Goal: Check status

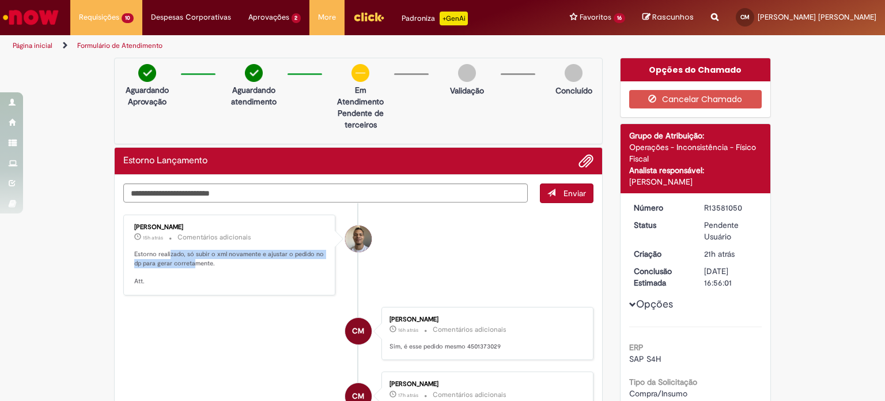
drag, startPoint x: 165, startPoint y: 251, endPoint x: 191, endPoint y: 266, distance: 29.7
click at [191, 266] on p "Estorno realizado, só subir o xml novamente e ajustar o pedido no dp para gerar…" at bounding box center [230, 268] width 192 height 36
click at [189, 262] on p "Estorno realizado, só subir o xml novamente e ajustar o pedido no dp para gerar…" at bounding box center [230, 268] width 192 height 36
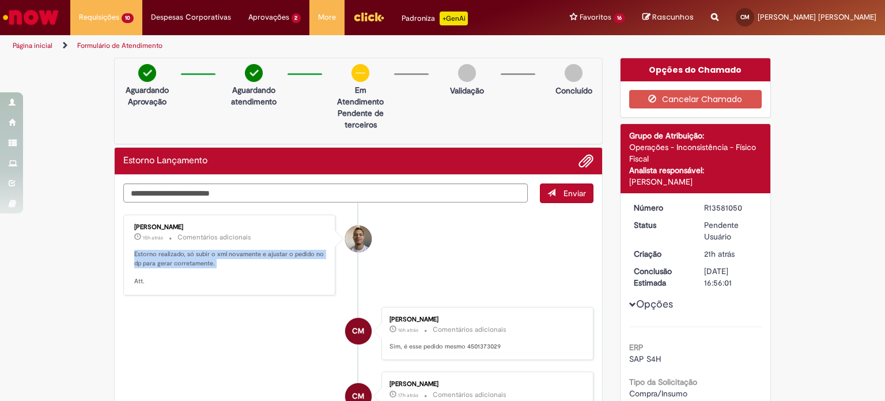
click at [218, 253] on p "Estorno realizado, só subir o xml novamente e ajustar o pedido no dp para gerar…" at bounding box center [230, 268] width 192 height 36
click at [190, 257] on p "Estorno realizado, só subir o xml novamente e ajustar o pedido no dp para gerar…" at bounding box center [230, 268] width 192 height 36
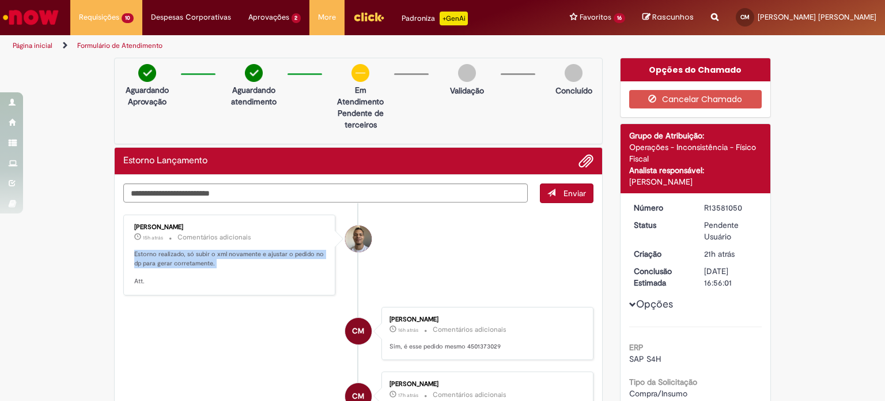
click at [190, 257] on p "Estorno realizado, só subir o xml novamente e ajustar o pedido no dp para gerar…" at bounding box center [230, 268] width 192 height 36
click at [163, 263] on p "Estorno realizado, só subir o xml novamente e ajustar o pedido no dp para gerar…" at bounding box center [230, 268] width 192 height 36
click at [186, 258] on p "Estorno realizado, só subir o xml novamente e ajustar o pedido no dp para gerar…" at bounding box center [230, 268] width 192 height 36
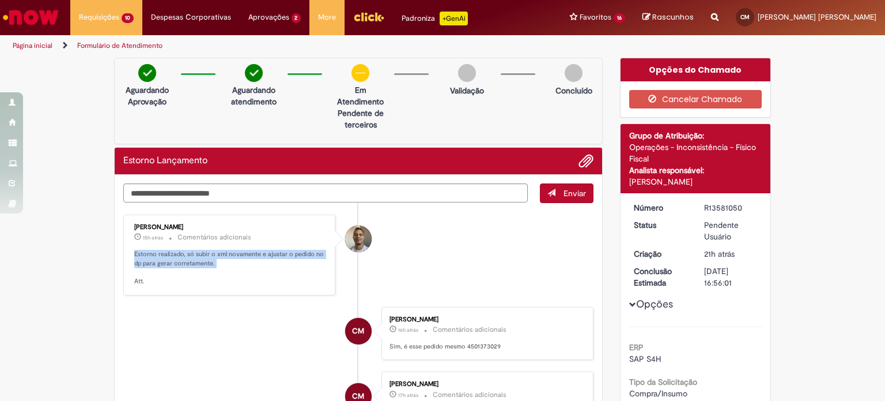
click at [186, 258] on p "Estorno realizado, só subir o xml novamente e ajustar o pedido no dp para gerar…" at bounding box center [230, 268] width 192 height 36
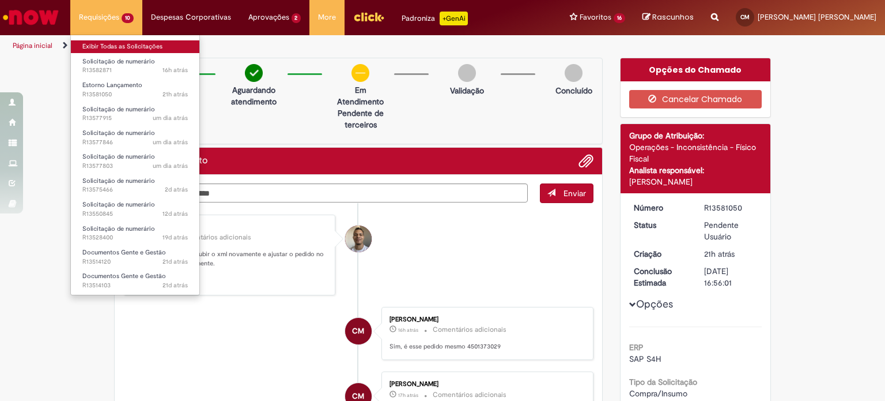
click at [106, 42] on link "Exibir Todas as Solicitações" at bounding box center [135, 46] width 129 height 13
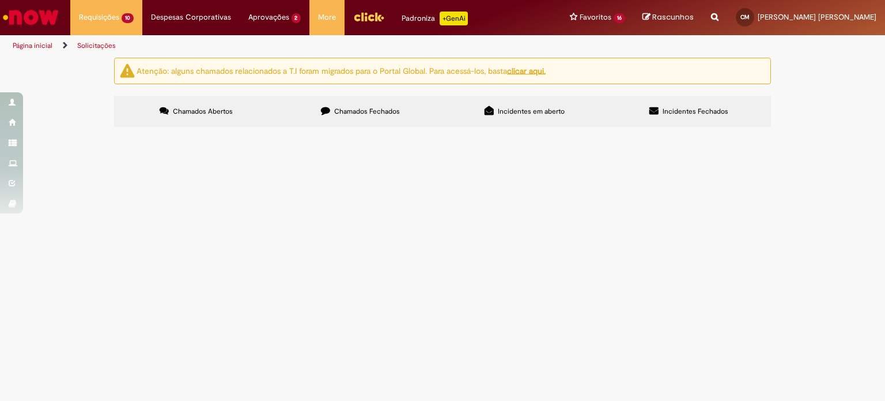
scroll to position [58, 0]
click at [0, 0] on span "Bom dia, solicito o estorno do lançamento pois aqui na unidade não cai alimenta…" at bounding box center [0, 0] width 0 height 0
